Goal: Download file/media

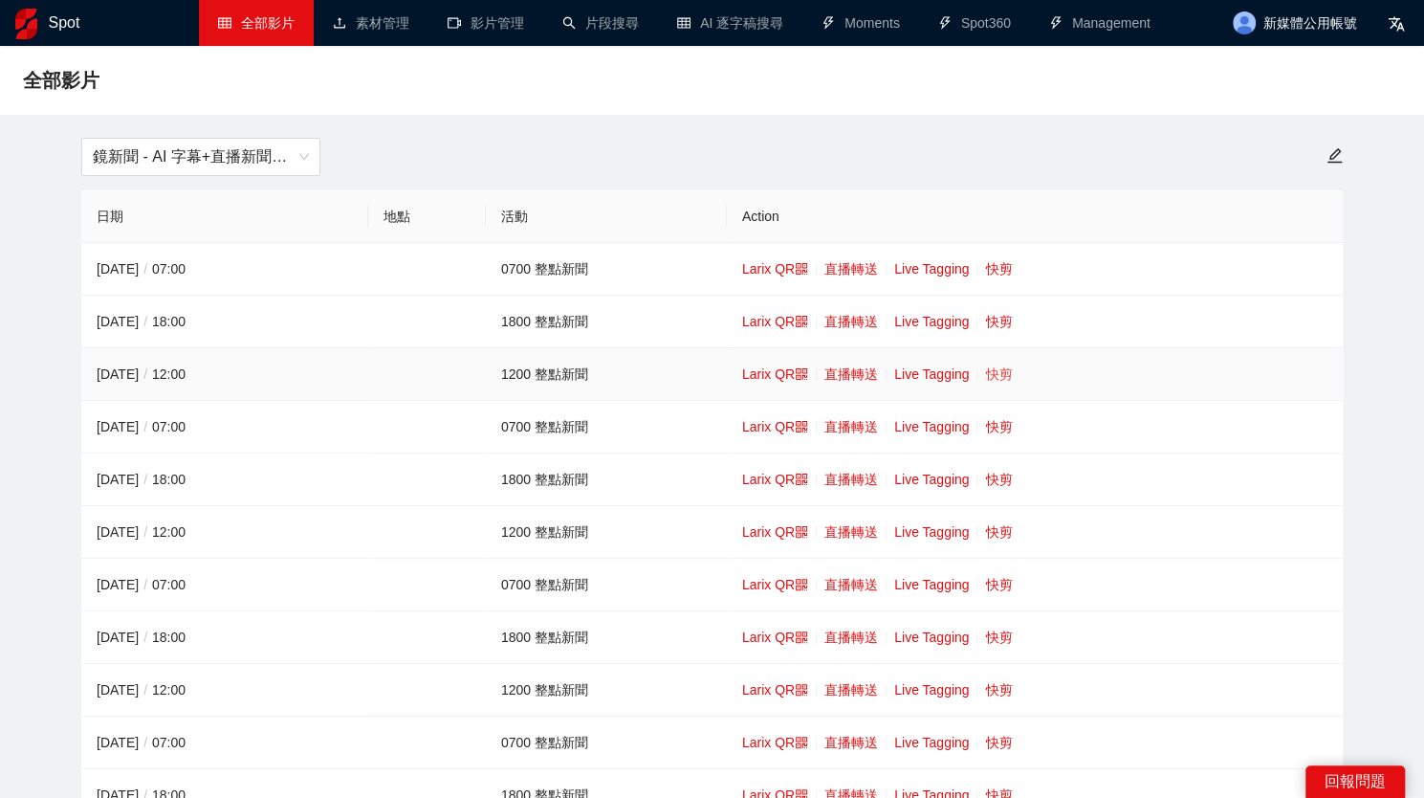
drag, startPoint x: 979, startPoint y: 376, endPoint x: 990, endPoint y: 376, distance: 11.5
click at [980, 376] on td "Larix QR 直播轉送 Live Tagging 快剪" at bounding box center [1035, 374] width 616 height 53
click at [990, 376] on link "快剪" at bounding box center [998, 373] width 27 height 15
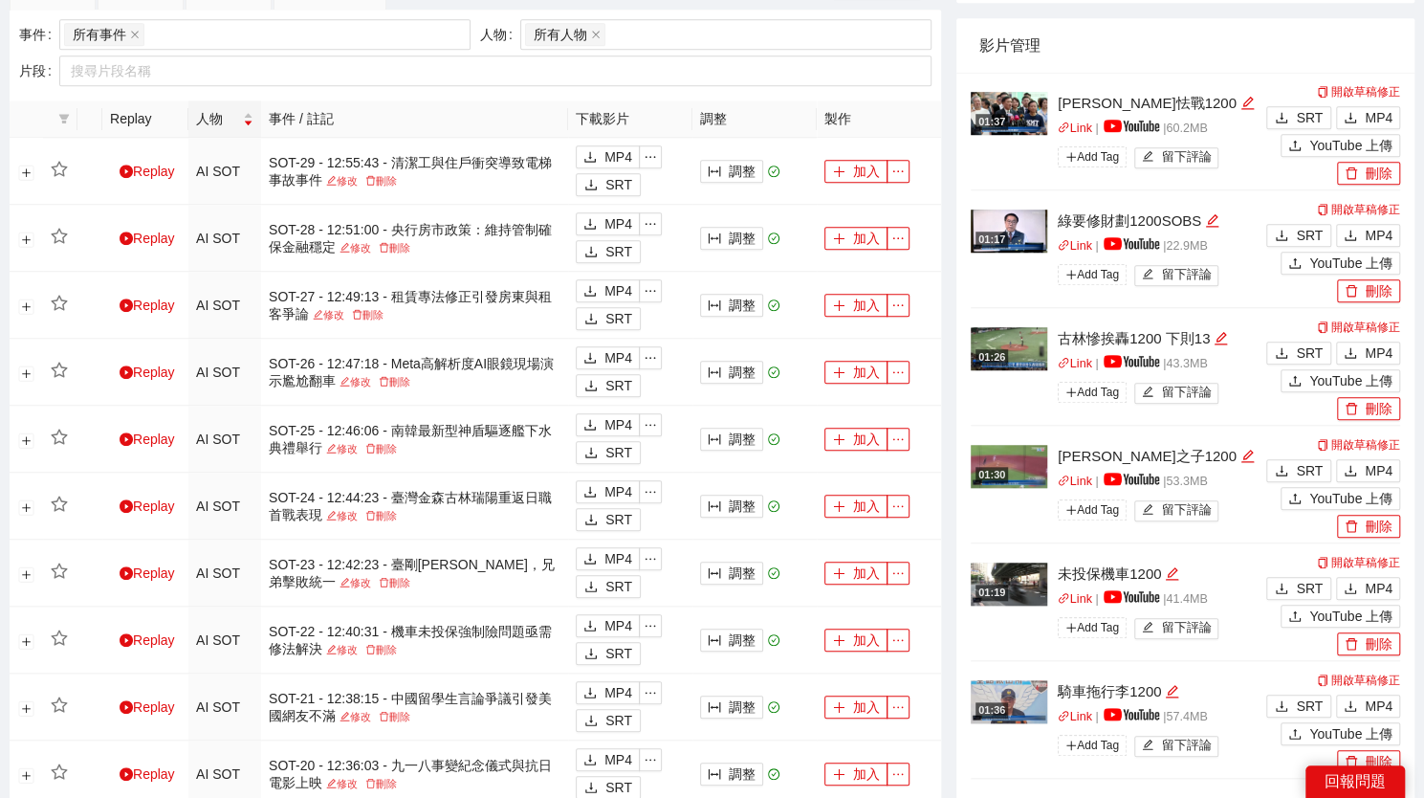
scroll to position [1435, 0]
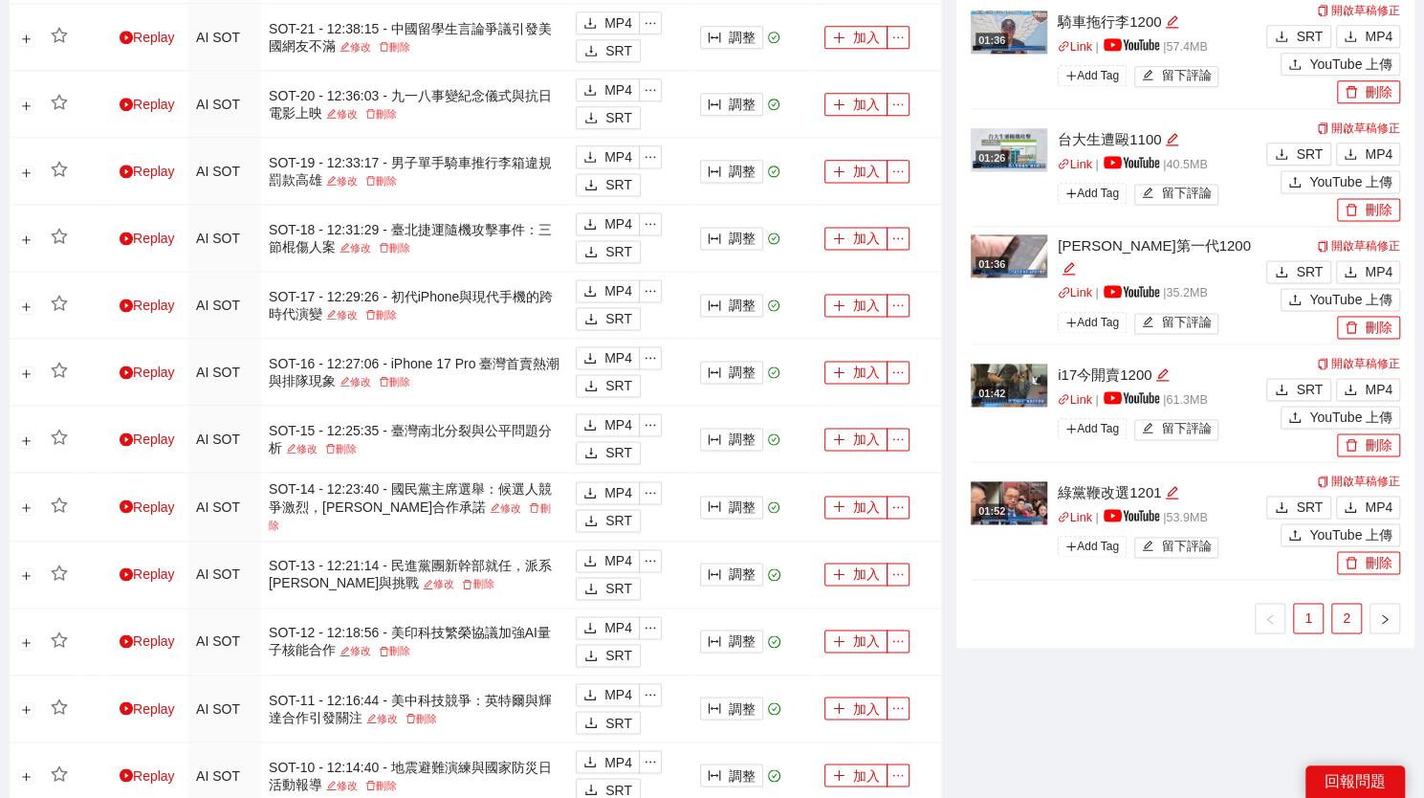
click at [1338, 610] on link "2" at bounding box center [1347, 618] width 29 height 29
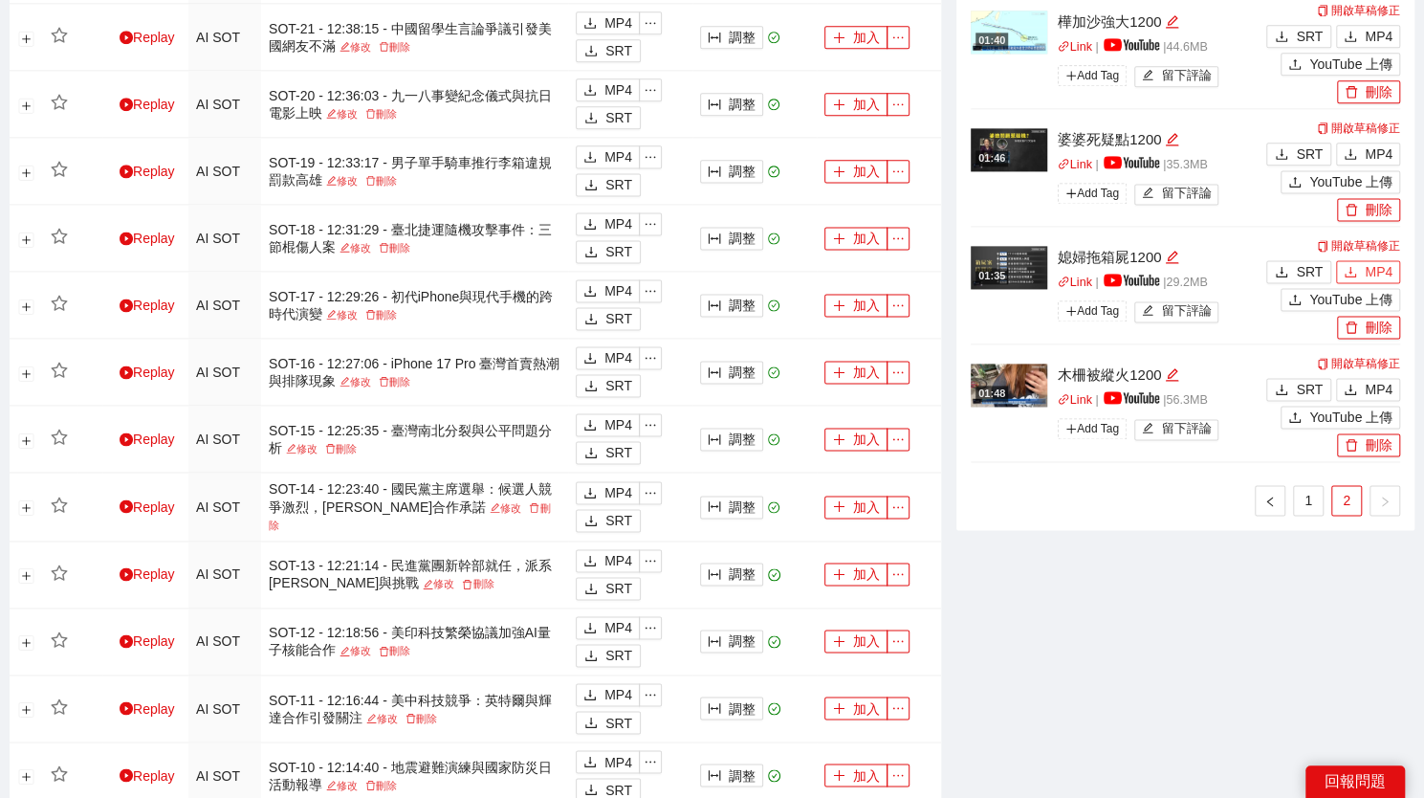
click at [1391, 263] on span "MP4" at bounding box center [1379, 271] width 28 height 21
click at [1370, 148] on span "MP4" at bounding box center [1379, 153] width 28 height 21
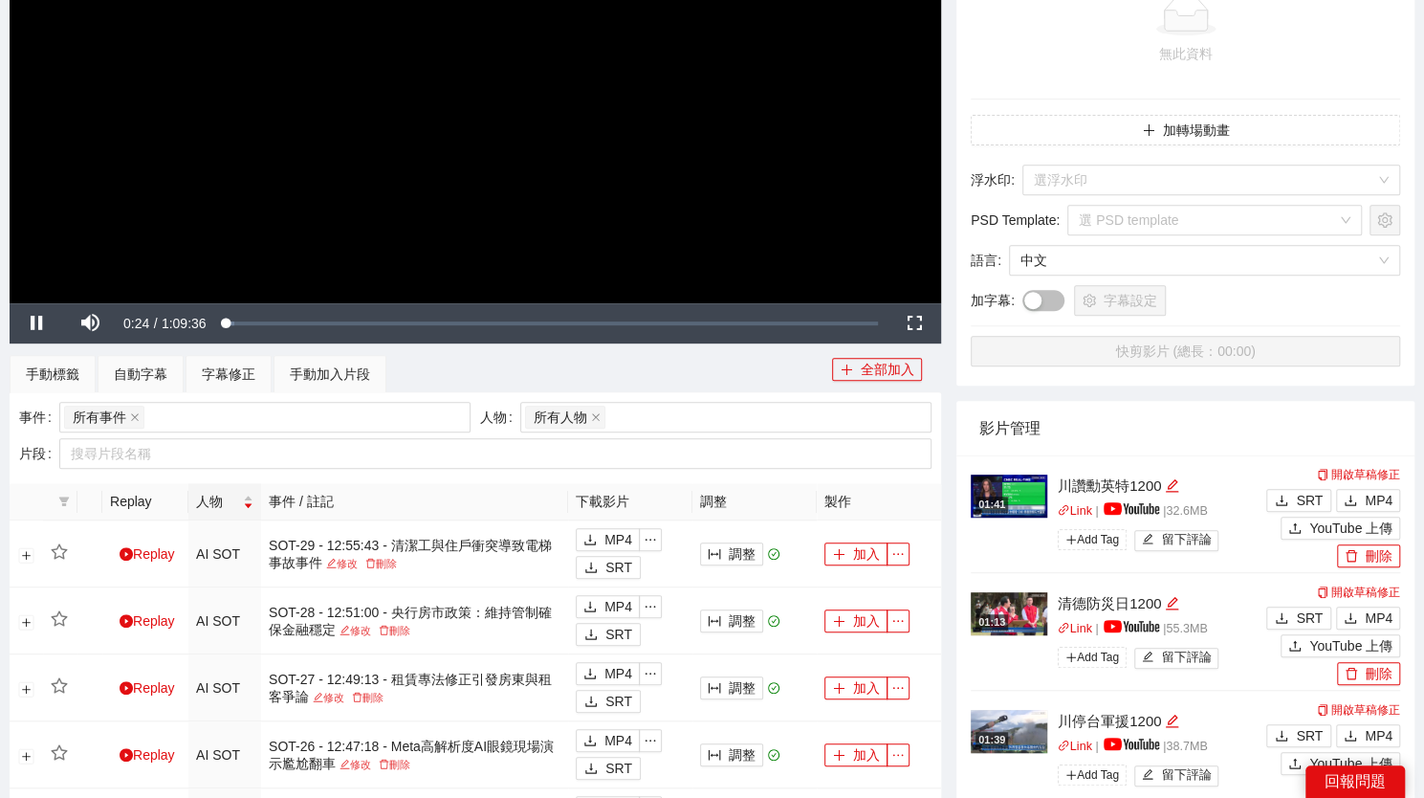
scroll to position [0, 0]
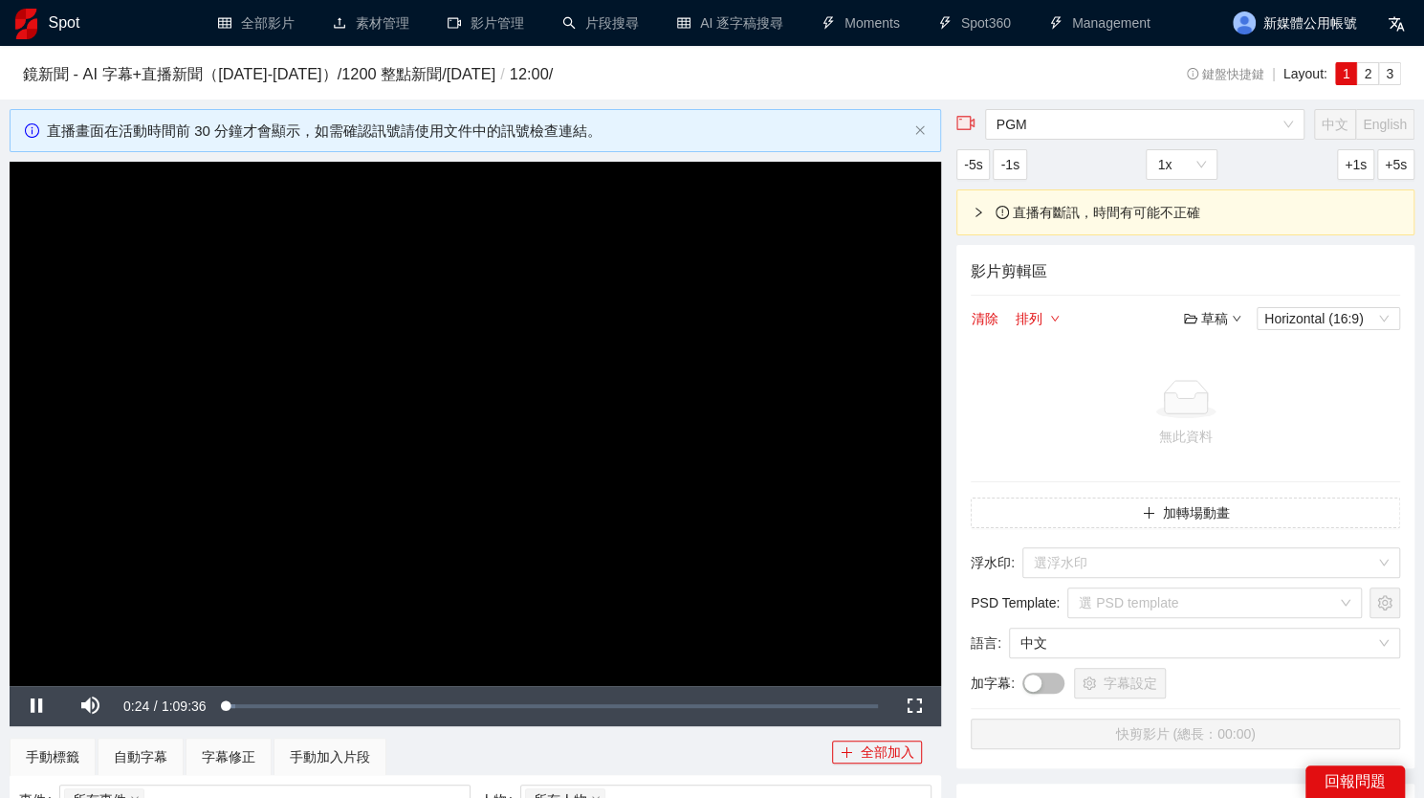
click at [495, 357] on video "Video Player" at bounding box center [476, 424] width 932 height 524
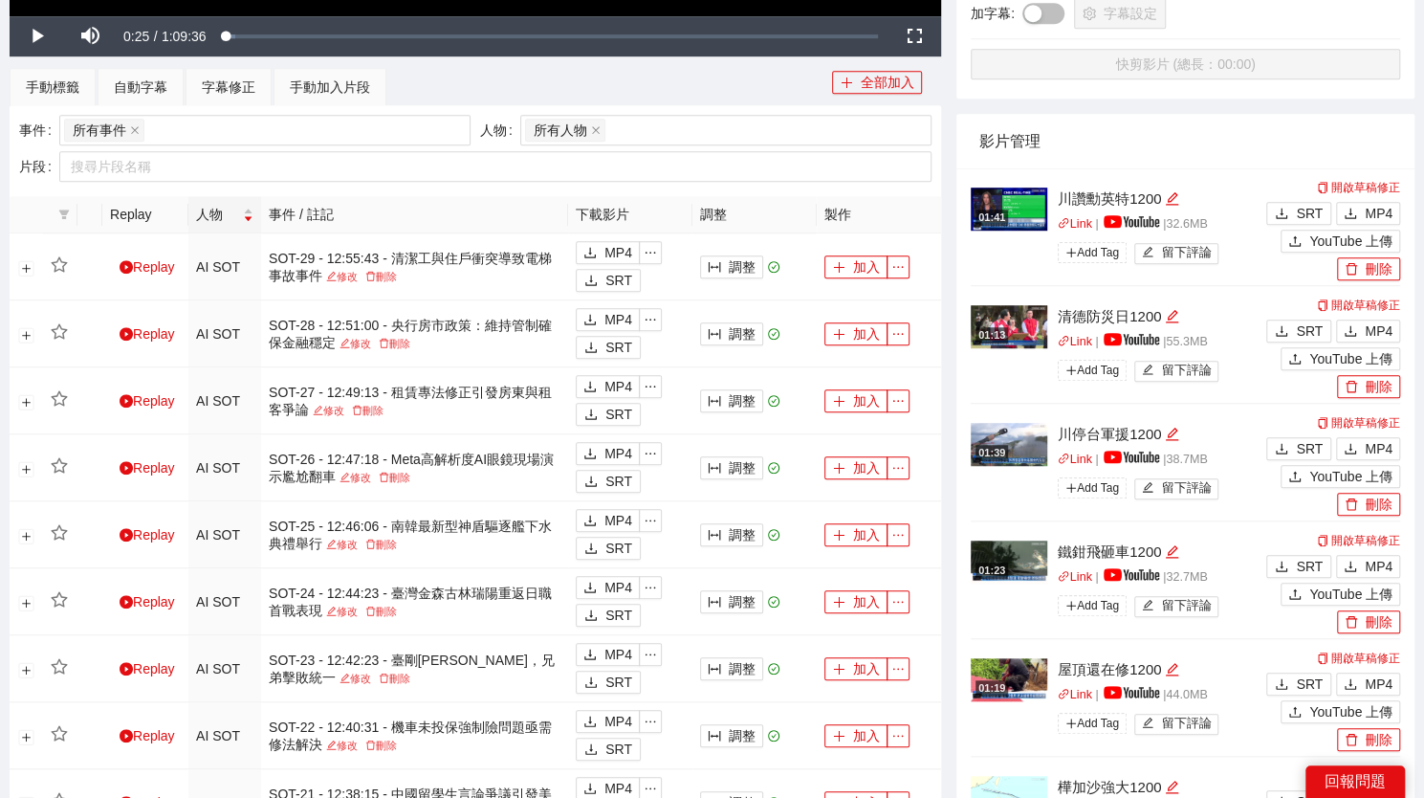
scroll to position [1244, 0]
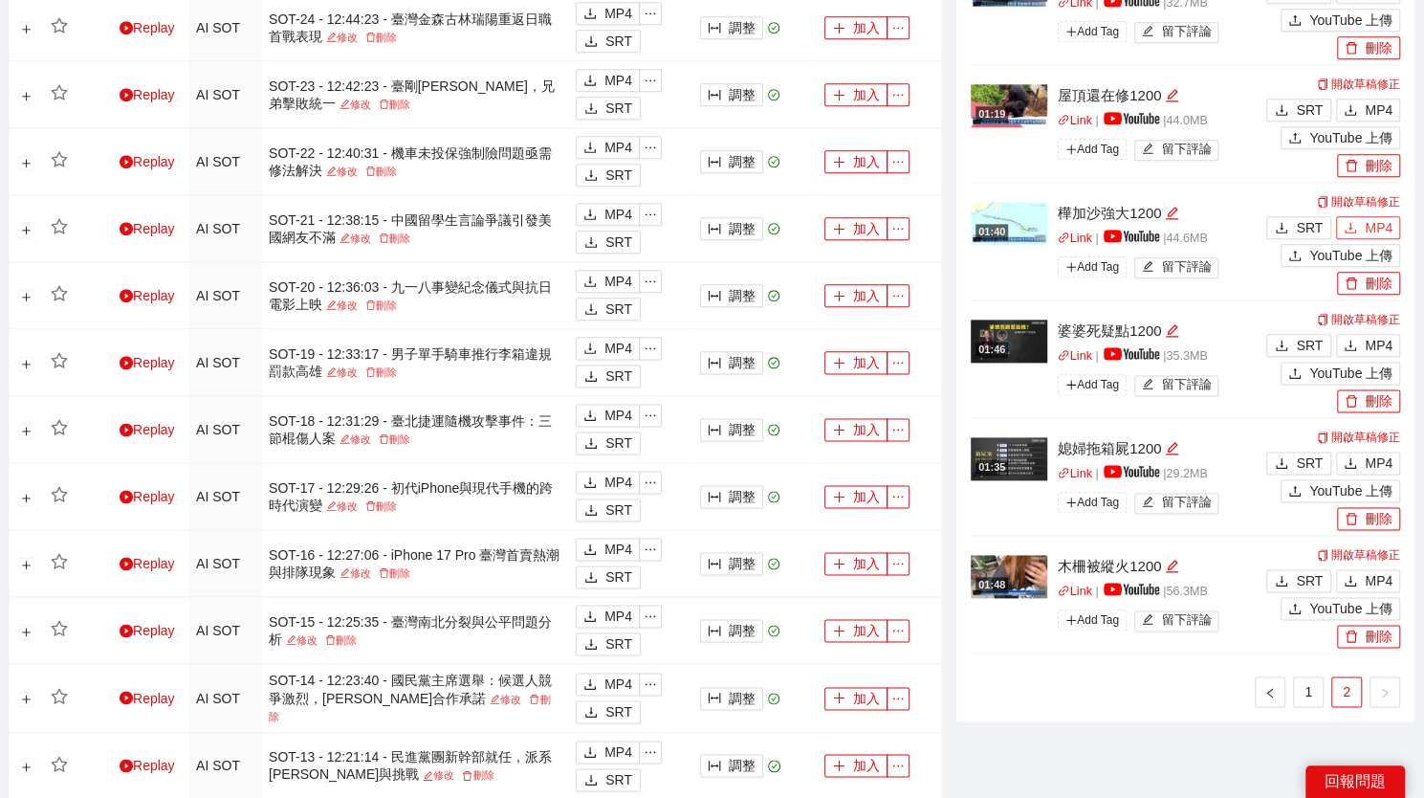
click at [1368, 222] on span "MP4" at bounding box center [1379, 227] width 28 height 21
click at [1357, 111] on icon "download" at bounding box center [1350, 109] width 13 height 13
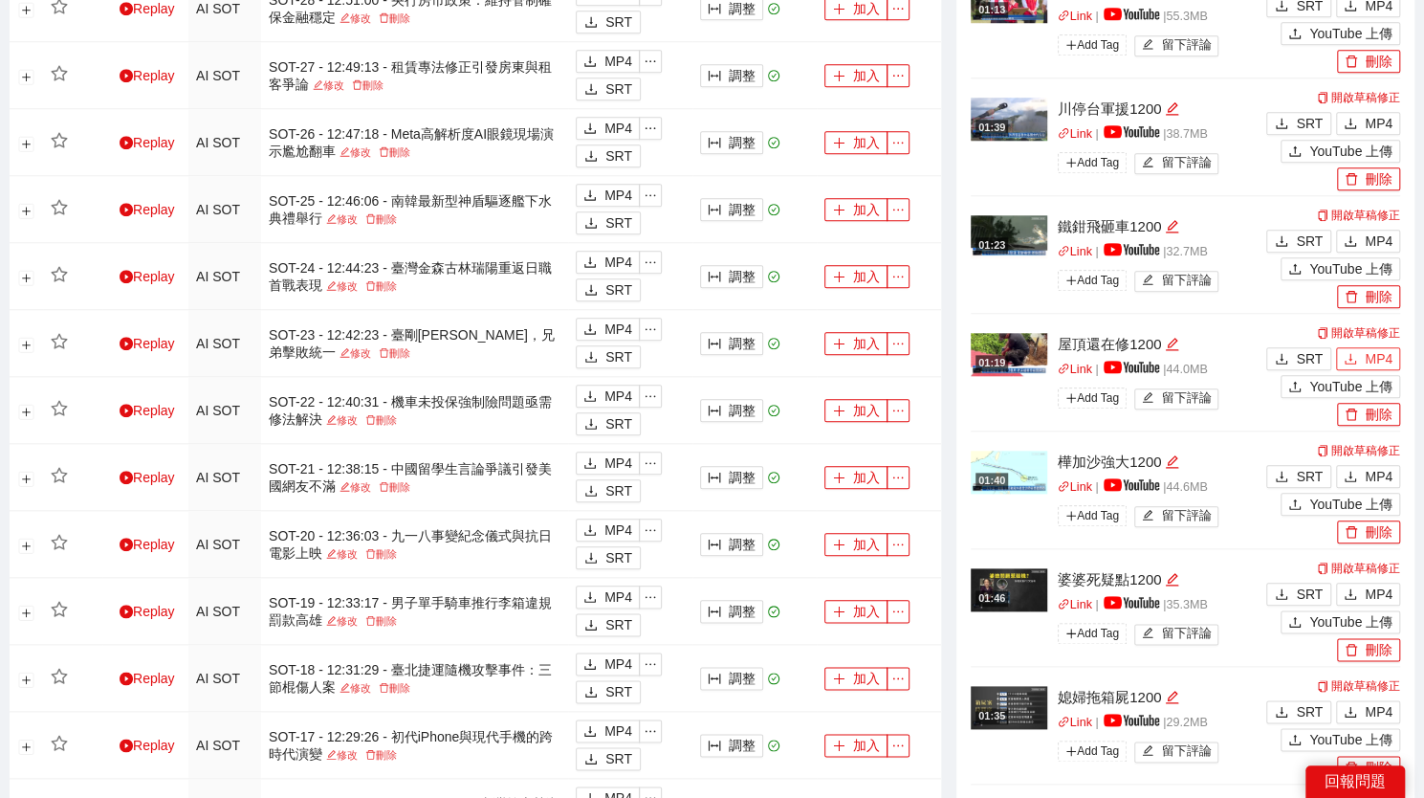
scroll to position [957, 0]
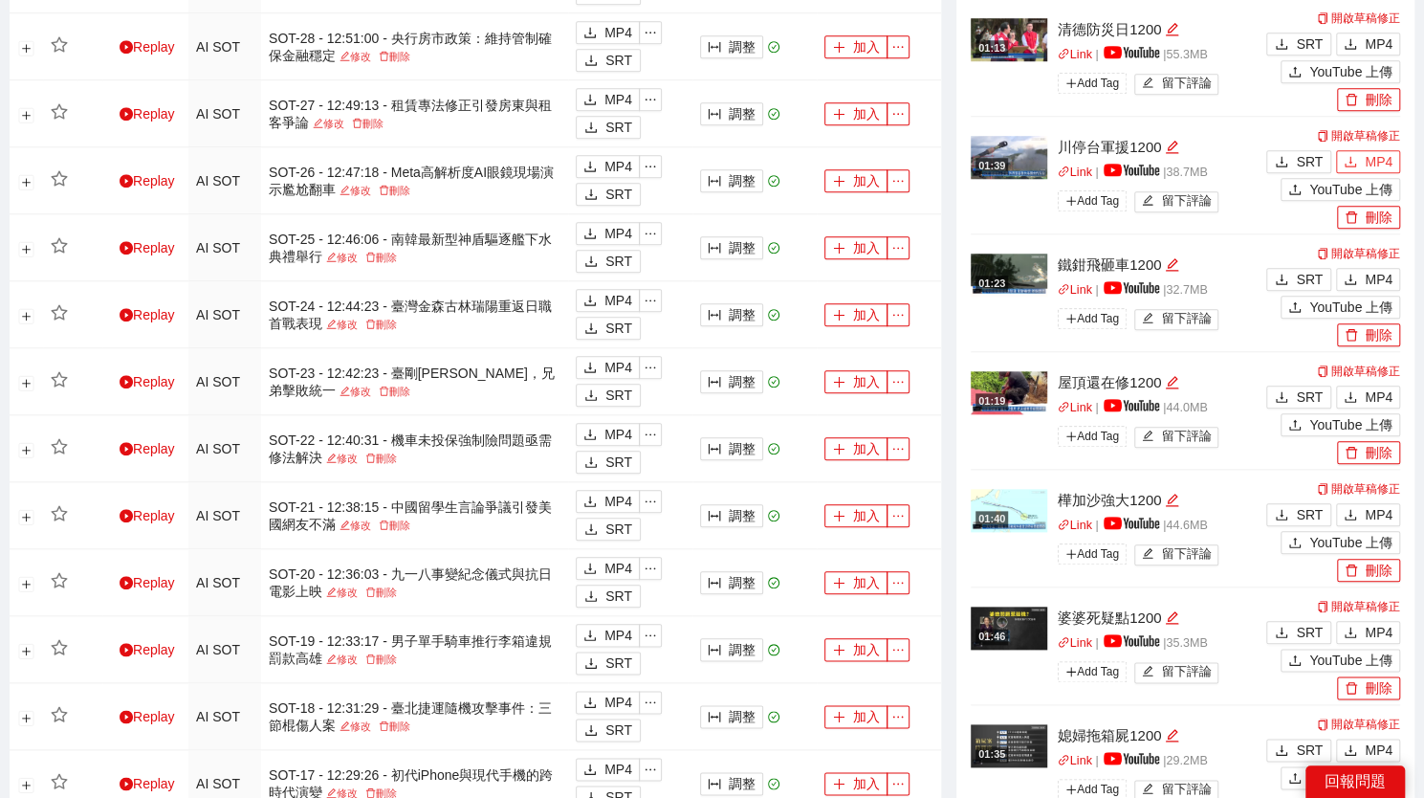
click at [1387, 162] on span "MP4" at bounding box center [1379, 161] width 28 height 21
click at [1372, 43] on span "MP4" at bounding box center [1379, 43] width 28 height 21
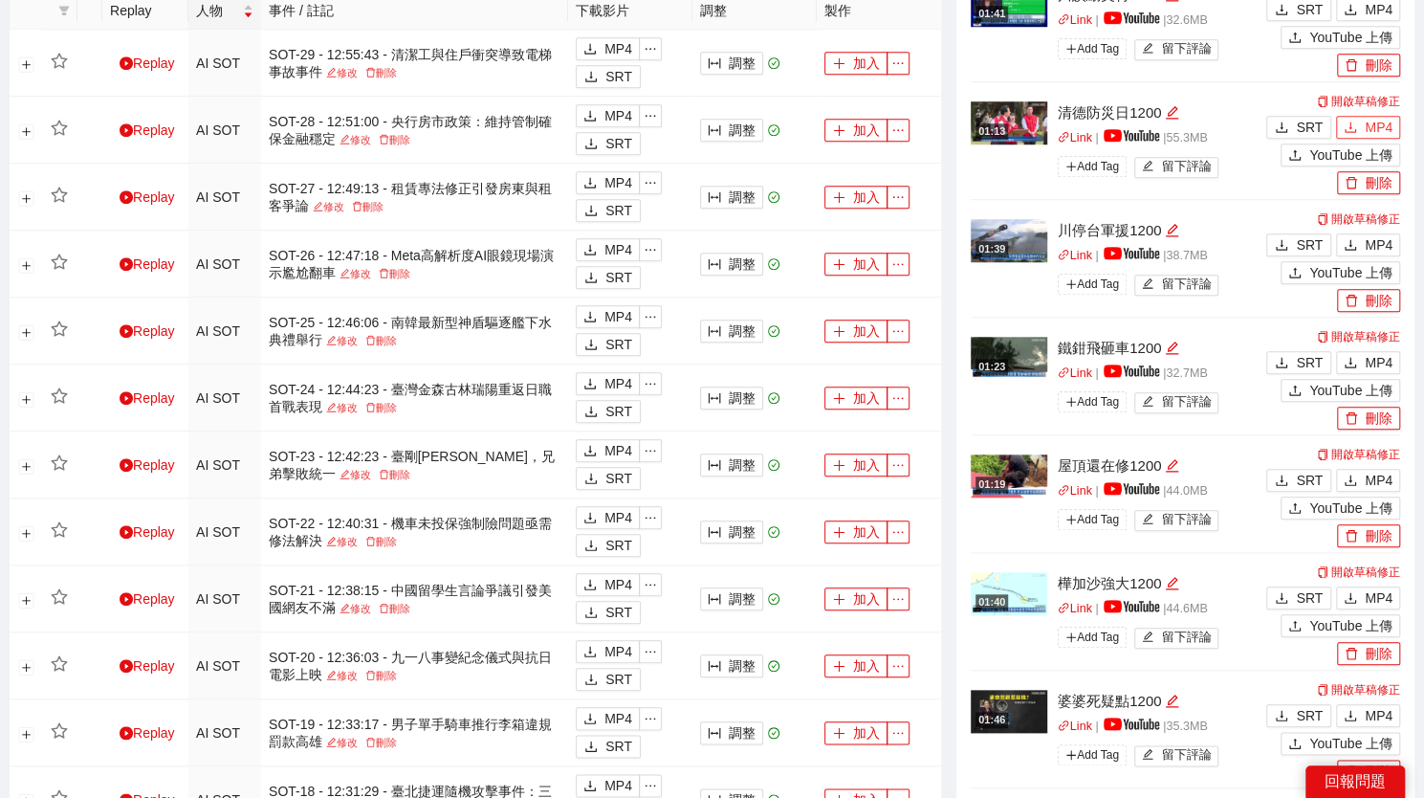
scroll to position [765, 0]
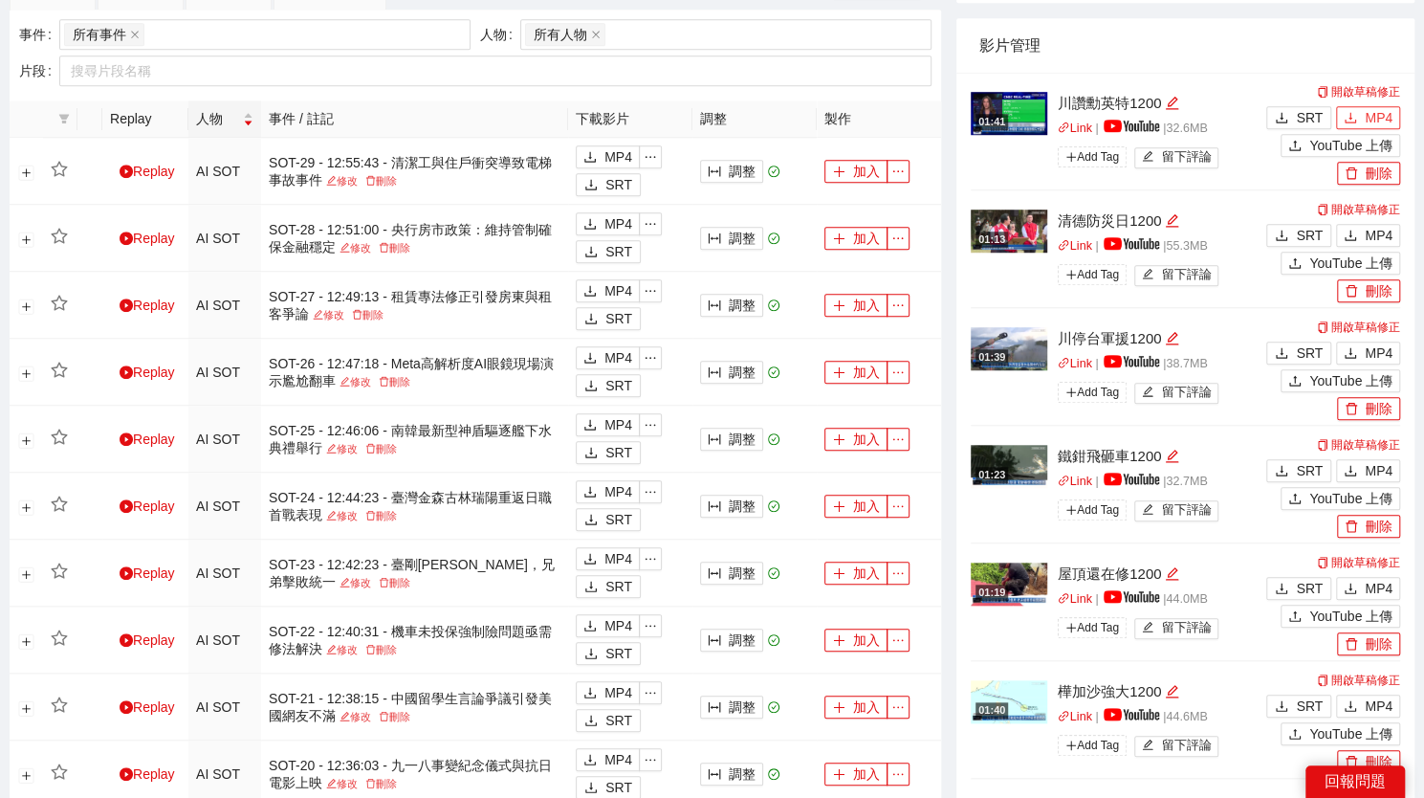
click at [1378, 116] on span "MP4" at bounding box center [1379, 117] width 28 height 21
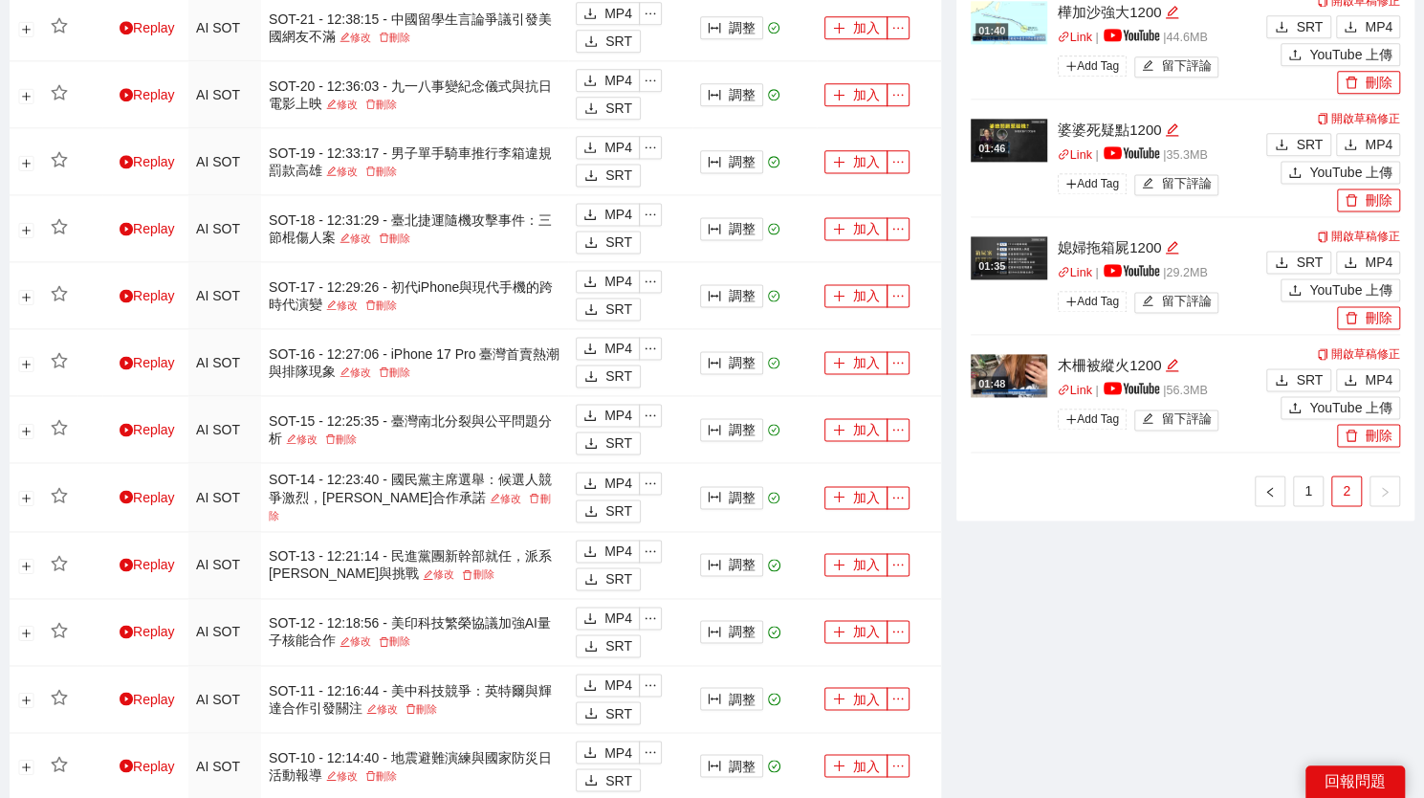
scroll to position [1655, 0]
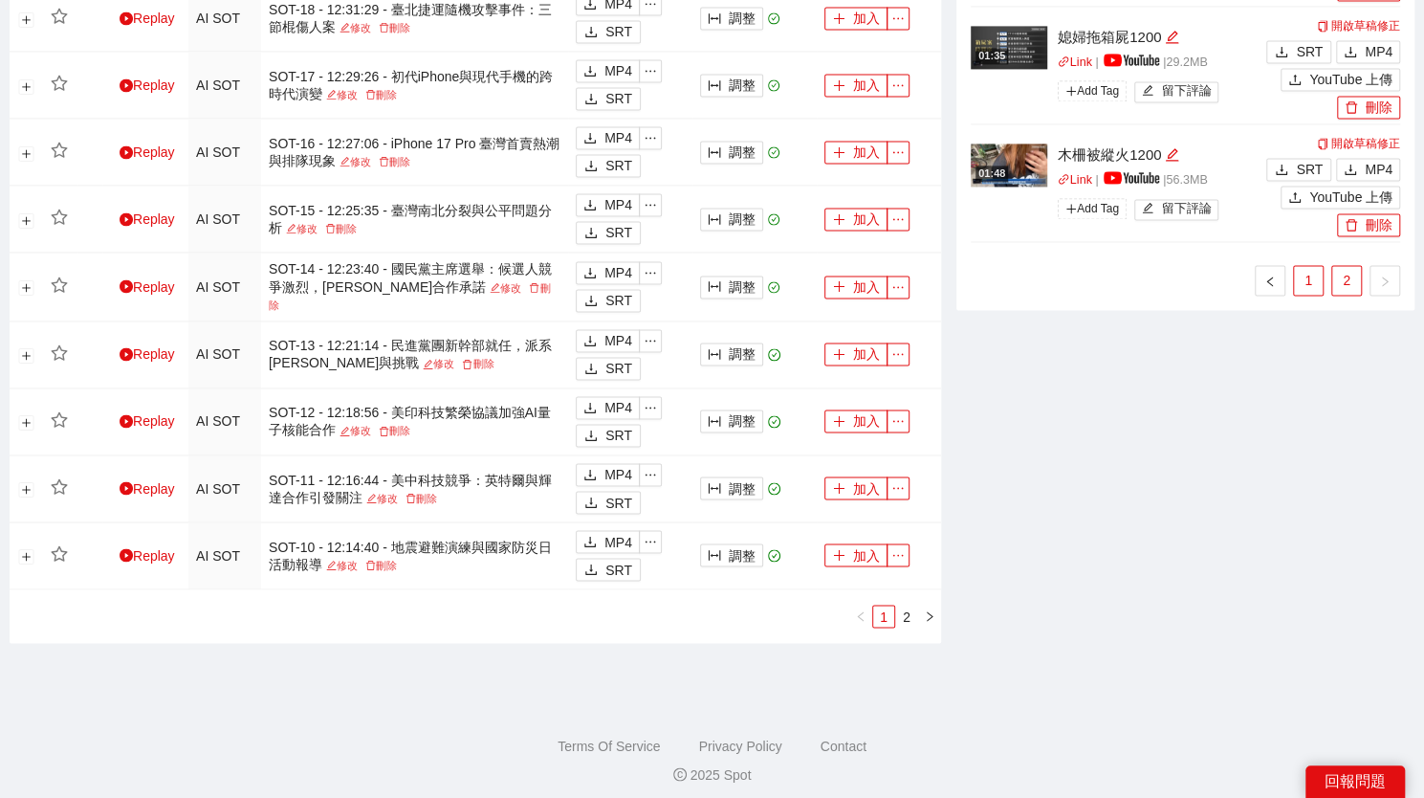
click at [1307, 270] on link "1" at bounding box center [1308, 280] width 29 height 29
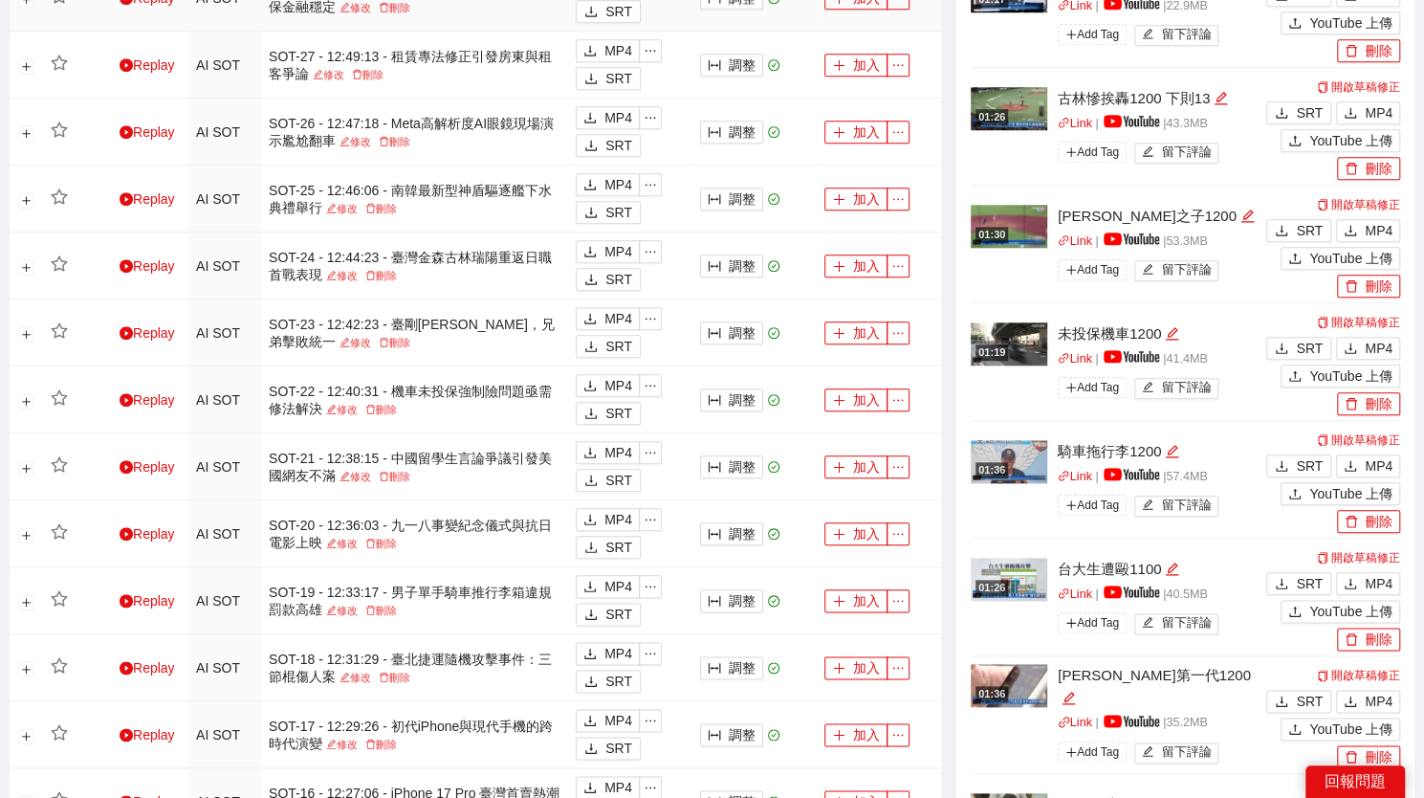
scroll to position [985, 0]
